Goal: Transaction & Acquisition: Purchase product/service

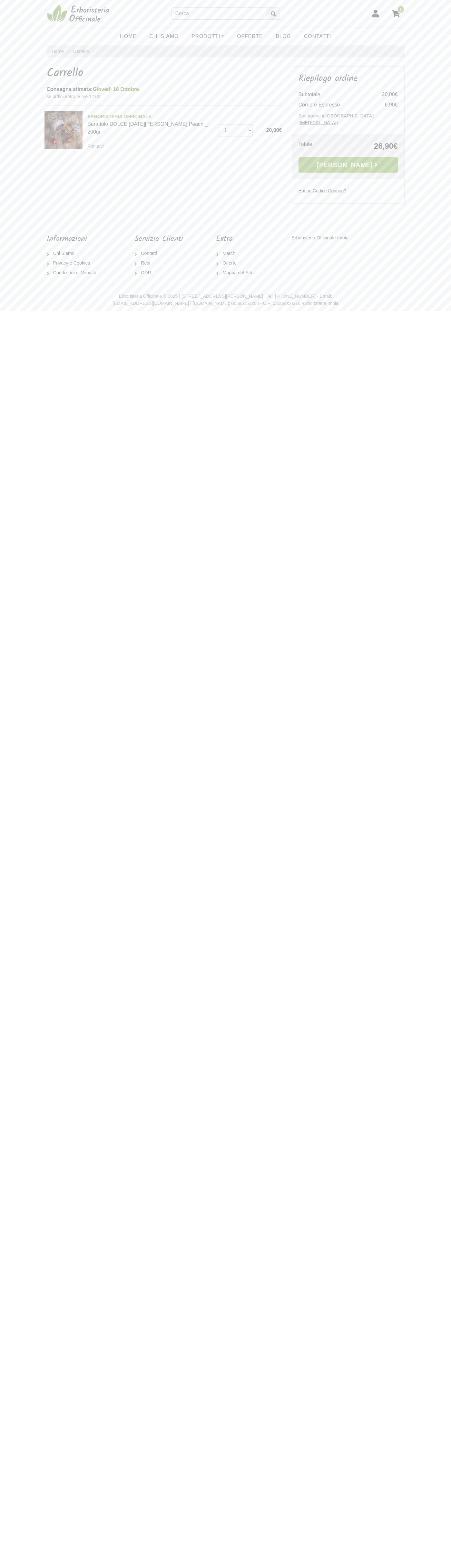
click at [331, 23] on div "1" at bounding box center [226, 13] width 358 height 28
click at [445, 317] on html "1 Home Chi Siamo Prodotti Fit-Therapy Caramelle, [GEOGRAPHIC_DATA], Dolcificant…" at bounding box center [226, 159] width 451 height 317
click at [215, 317] on html "1 Home Chi Siamo Prodotti Fit-Therapy Caramelle, [GEOGRAPHIC_DATA], Dolcificant…" at bounding box center [226, 159] width 451 height 317
click at [20, 317] on html "1 Home Chi Siamo Prodotti Fit-Therapy Caramelle, [GEOGRAPHIC_DATA], Dolcificant…" at bounding box center [226, 159] width 451 height 317
